Goal: Task Accomplishment & Management: Manage account settings

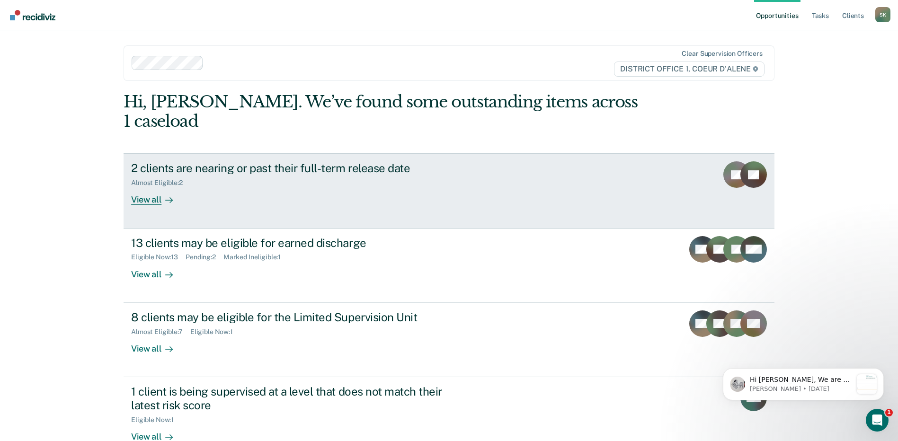
click at [288, 180] on div "2 clients are nearing or past their full-term release date Almost Eligible : 2 …" at bounding box center [308, 183] width 355 height 44
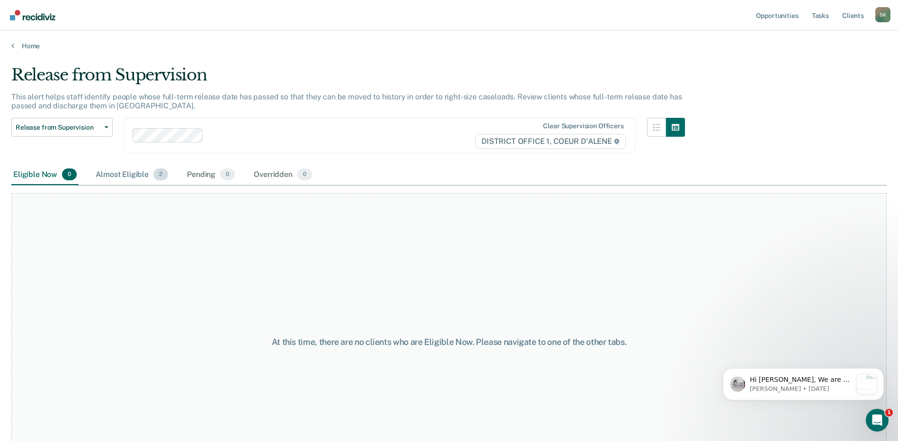
click at [123, 172] on div "Almost Eligible 2" at bounding box center [132, 175] width 76 height 21
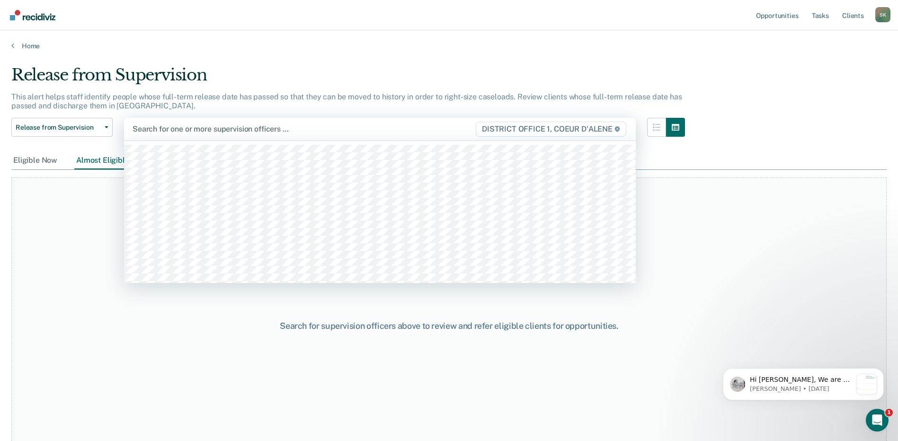
click at [204, 131] on div at bounding box center [304, 129] width 342 height 11
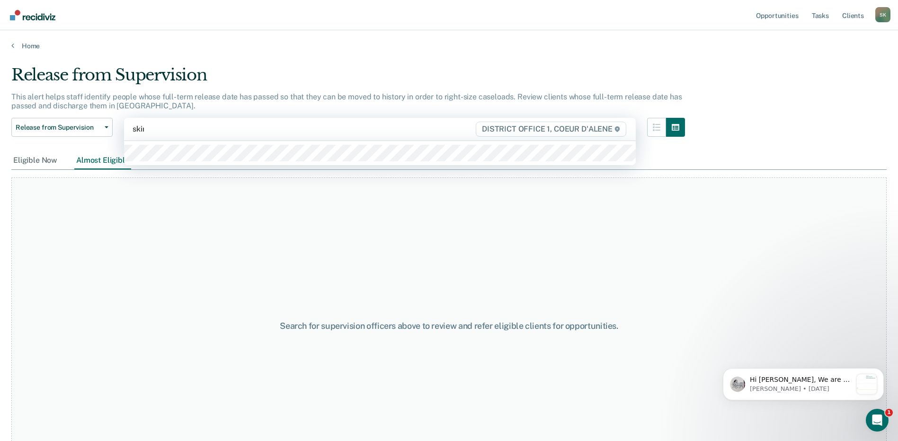
type input "skirk"
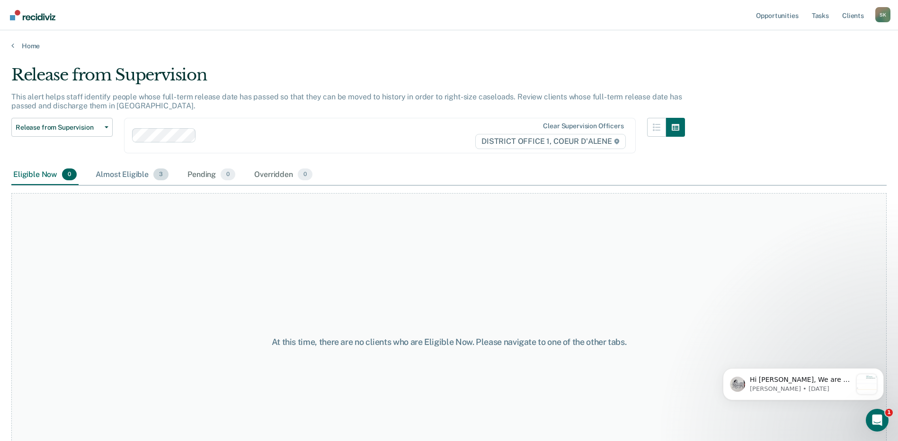
click at [109, 176] on div "Almost Eligible 3" at bounding box center [132, 175] width 77 height 21
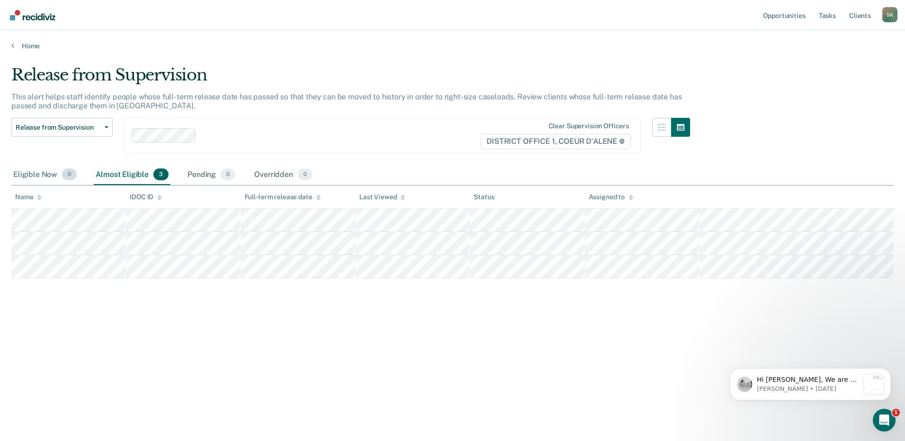
click at [38, 181] on div "Eligible Now 0" at bounding box center [44, 175] width 67 height 21
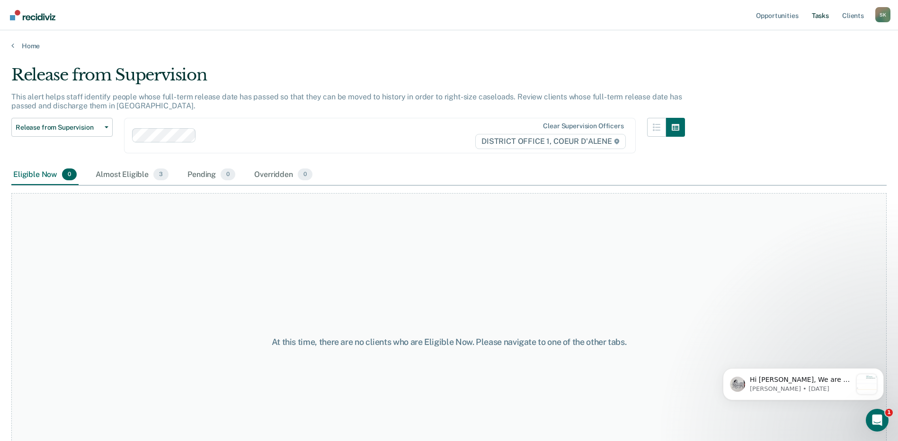
click at [814, 21] on link "Tasks" at bounding box center [820, 15] width 21 height 30
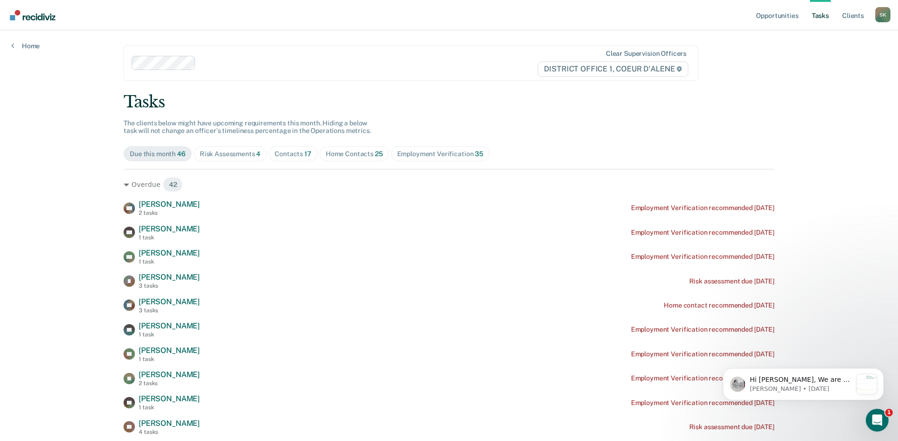
click at [281, 157] on div "Contacts 17" at bounding box center [293, 154] width 37 height 8
